Goal: Information Seeking & Learning: Learn about a topic

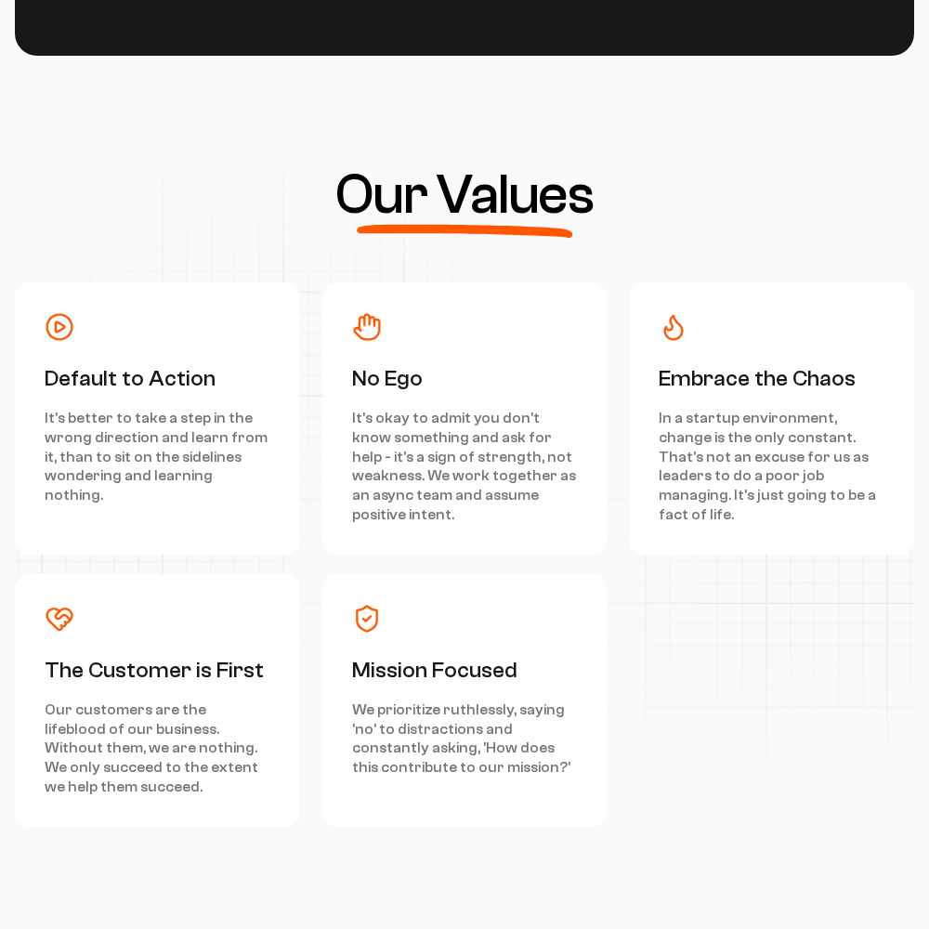
scroll to position [8362, 0]
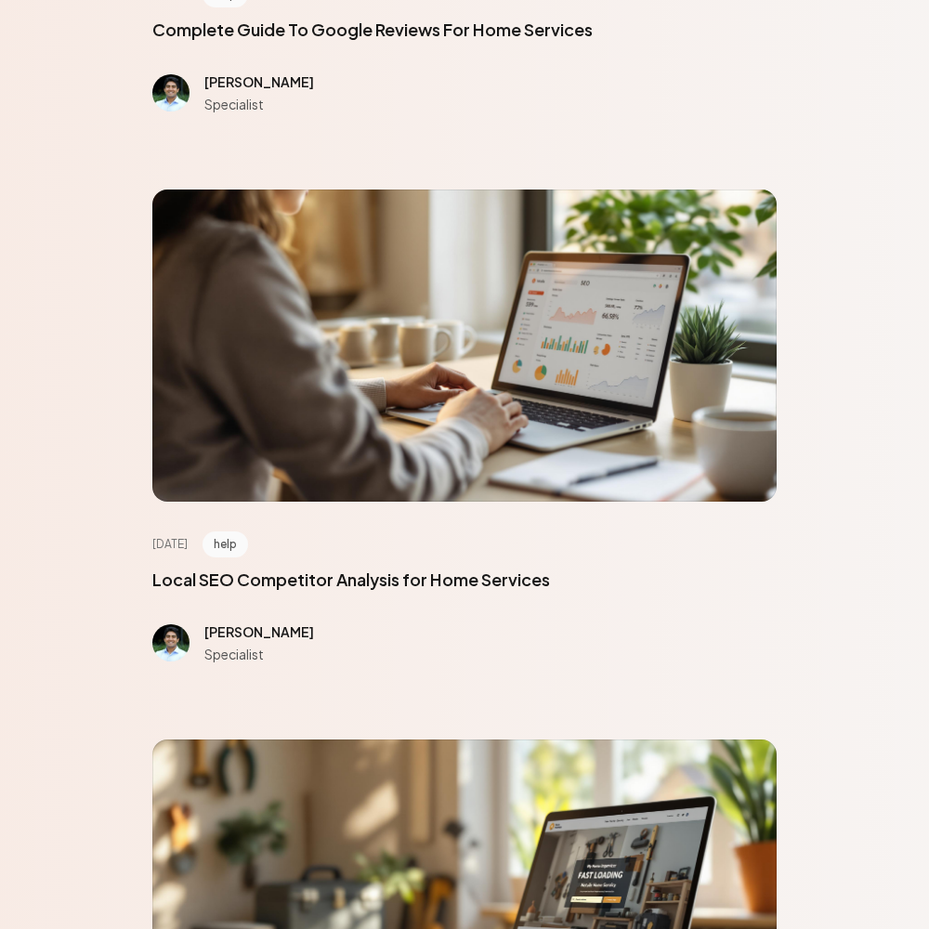
scroll to position [8362, 0]
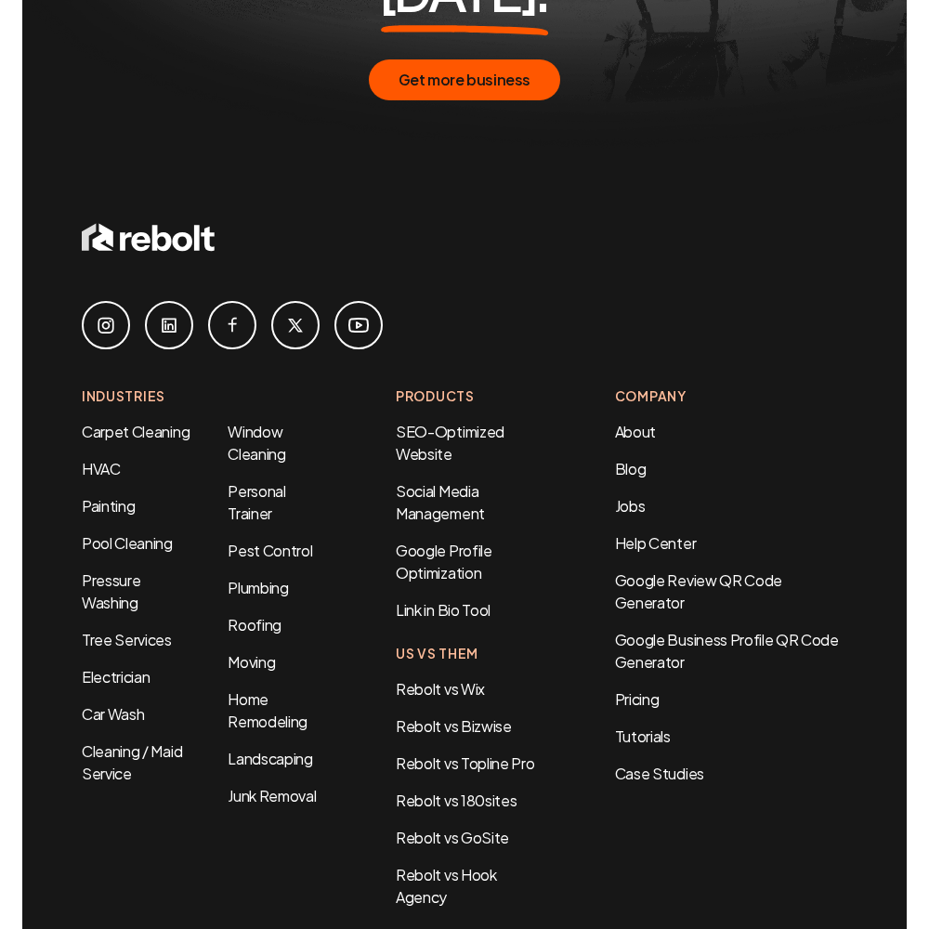
scroll to position [1091, 0]
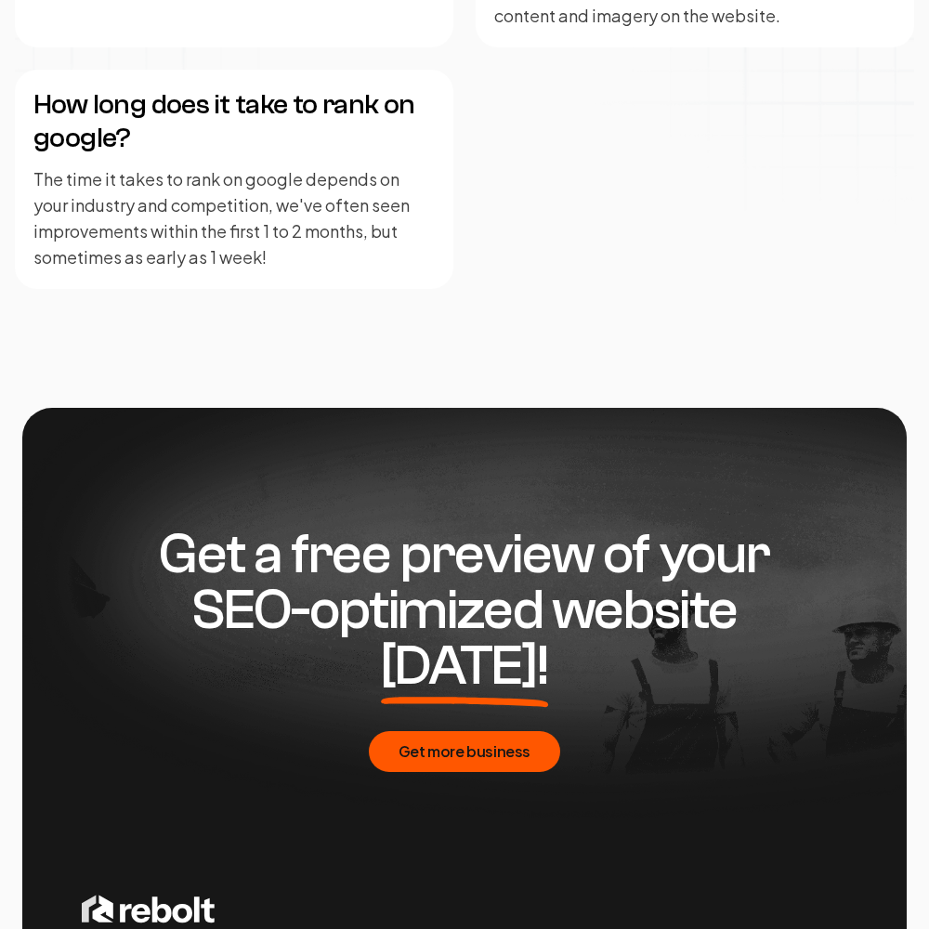
scroll to position [4524, 0]
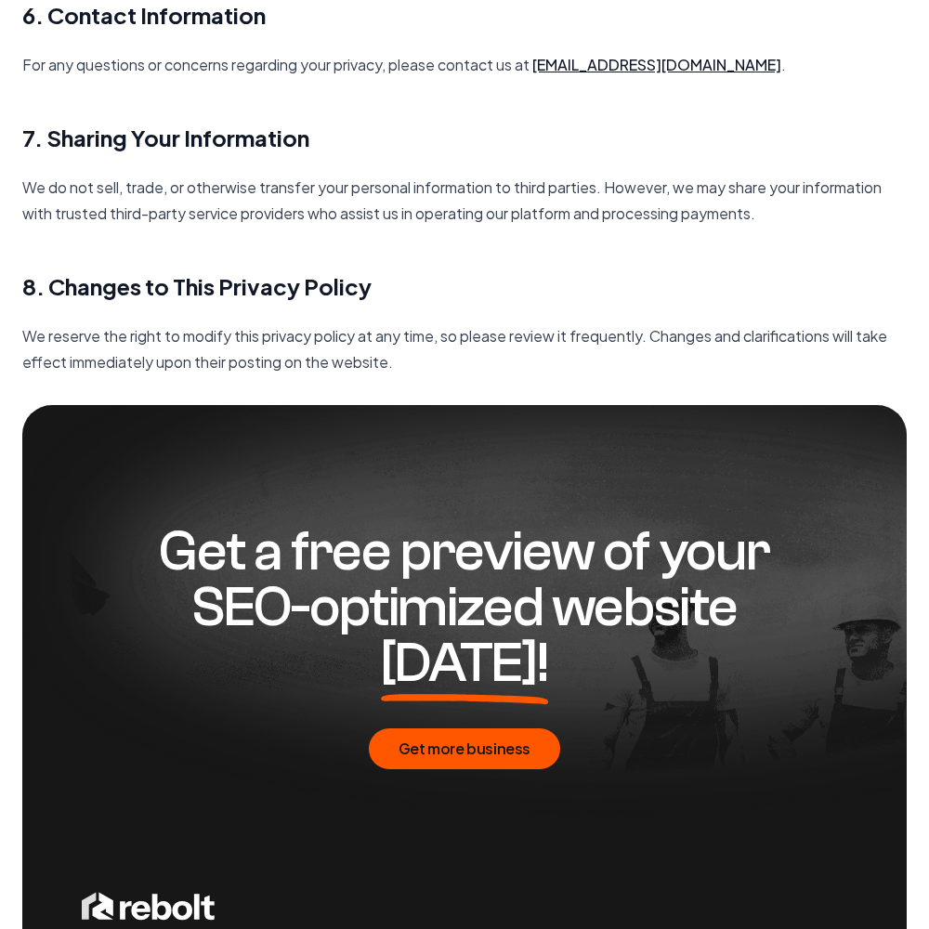
scroll to position [2689, 0]
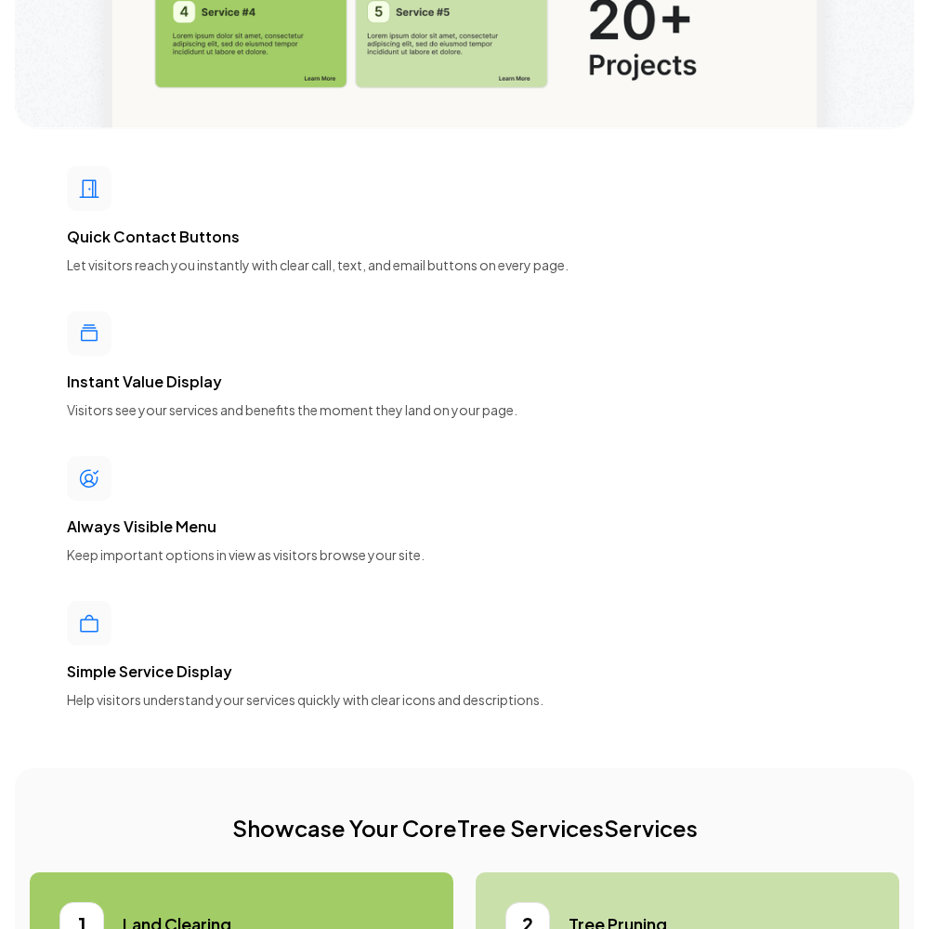
scroll to position [8362, 0]
